Goal: Transaction & Acquisition: Subscribe to service/newsletter

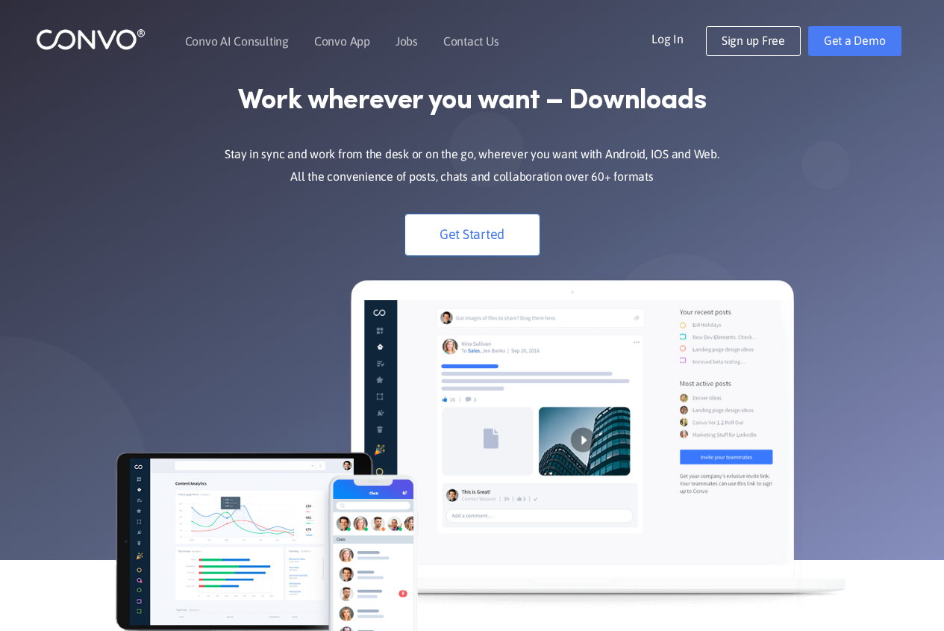
drag, startPoint x: 0, startPoint y: 0, endPoint x: 482, endPoint y: 228, distance: 533.5
click at [482, 228] on link "Get Started" at bounding box center [472, 234] width 134 height 41
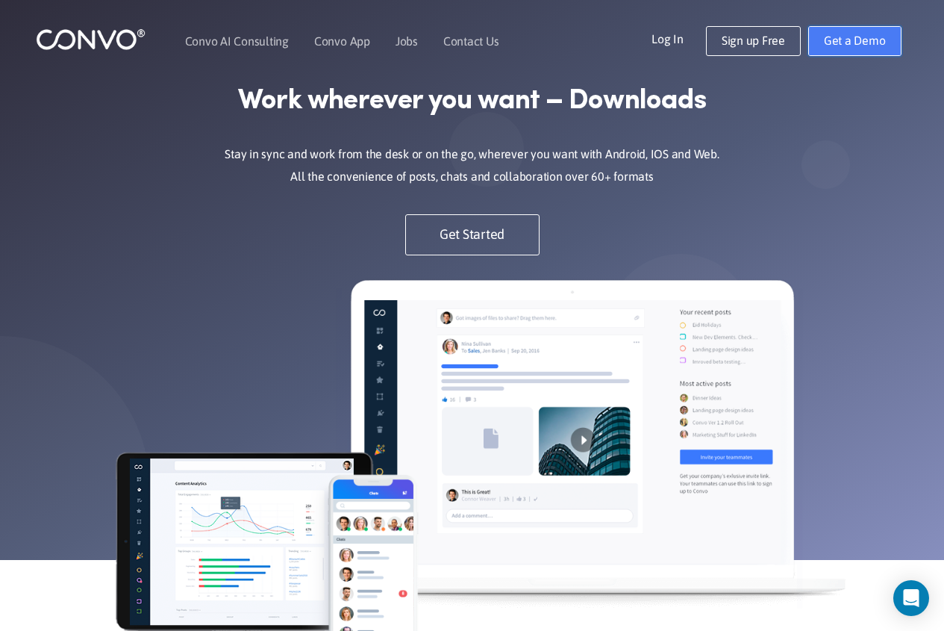
click at [850, 38] on link "Get a Demo" at bounding box center [854, 41] width 93 height 30
click at [683, 40] on link "Log In" at bounding box center [679, 38] width 54 height 24
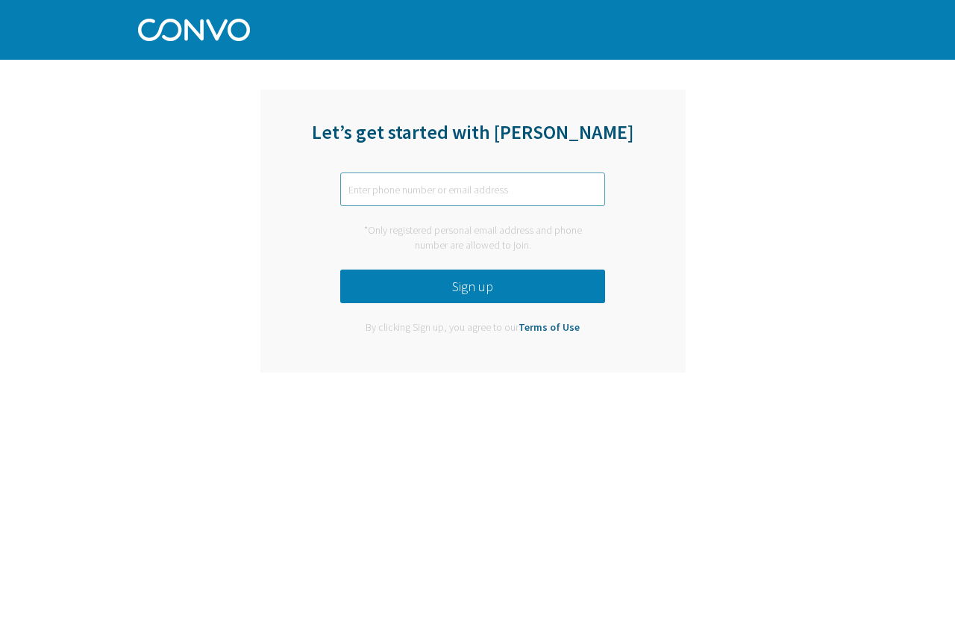
click at [393, 191] on input "text" at bounding box center [472, 189] width 265 height 34
type input "[EMAIL_ADDRESS][DOMAIN_NAME]"
click at [485, 284] on button "Sign up" at bounding box center [472, 286] width 265 height 34
click at [517, 293] on button "Sign up" at bounding box center [472, 286] width 265 height 34
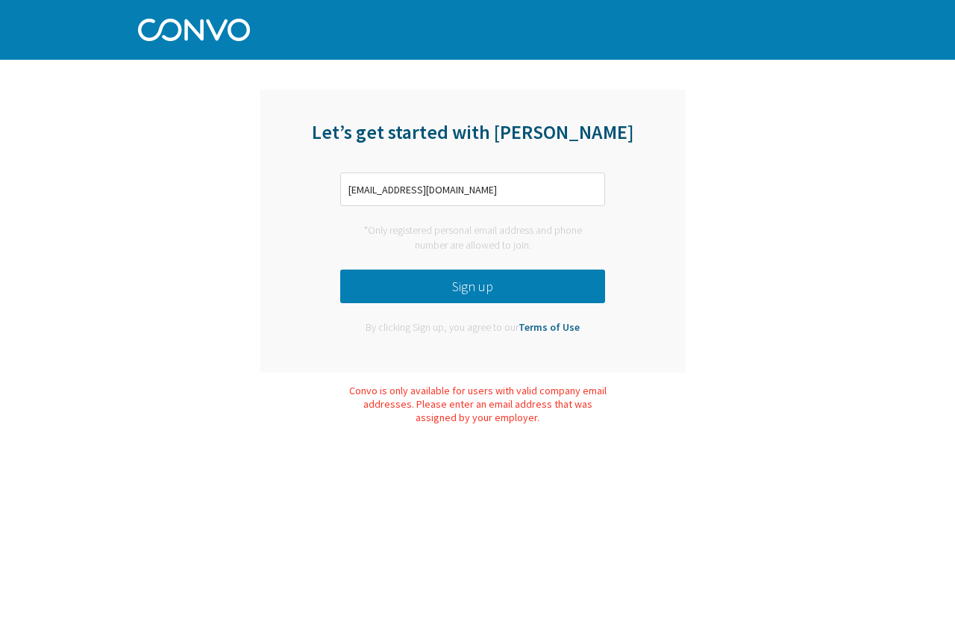
click at [552, 281] on button "Sign up" at bounding box center [472, 286] width 265 height 34
drag, startPoint x: 444, startPoint y: 188, endPoint x: 290, endPoint y: 175, distance: 154.3
click at [290, 175] on div "Let’s get started with Convo trevaeast@gmail.com *Only registered personal emai…" at bounding box center [472, 231] width 425 height 283
click at [444, 295] on button "Sign up" at bounding box center [472, 286] width 265 height 34
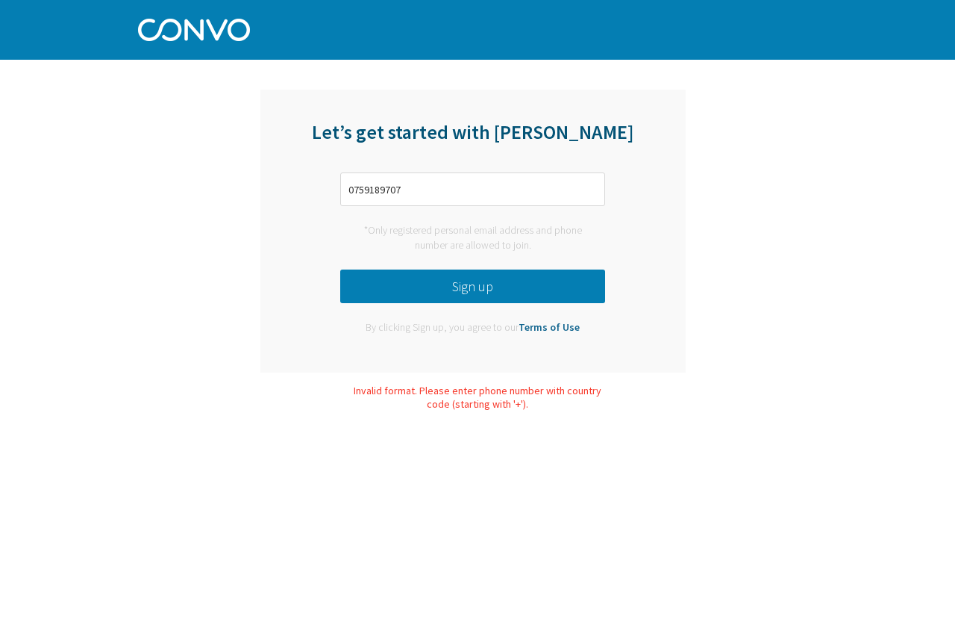
click at [444, 295] on button "Sign up" at bounding box center [472, 286] width 265 height 34
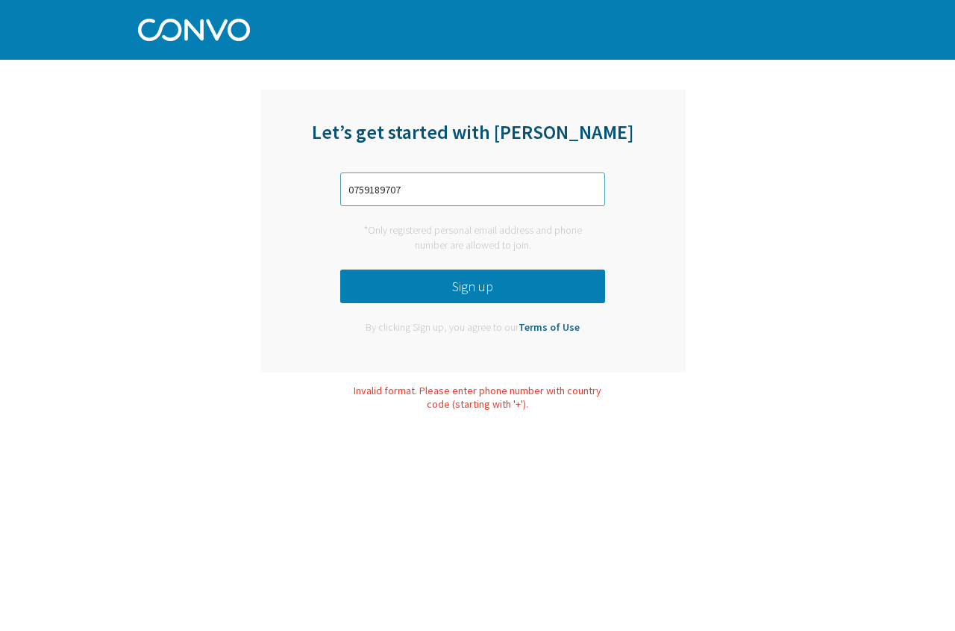
click at [353, 189] on input "0759189707" at bounding box center [472, 189] width 265 height 34
click at [483, 281] on button "Sign up" at bounding box center [472, 286] width 265 height 34
drag, startPoint x: 416, startPoint y: 196, endPoint x: 0, endPoint y: 108, distance: 424.9
click at [0, 108] on div "Let’s get started with Convo +256759189707 *Only registered personal email addr…" at bounding box center [477, 209] width 955 height 418
click at [425, 187] on input "+256759189707" at bounding box center [472, 189] width 265 height 34
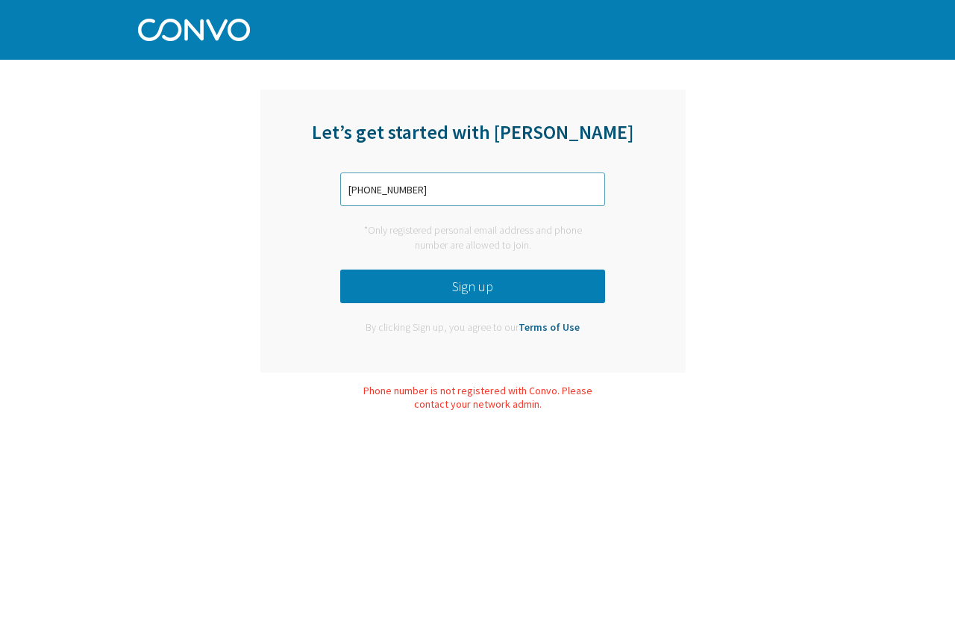
type input "+256772897596"
click at [578, 297] on button "Sign up" at bounding box center [472, 286] width 265 height 34
